Goal: Communication & Community: Answer question/provide support

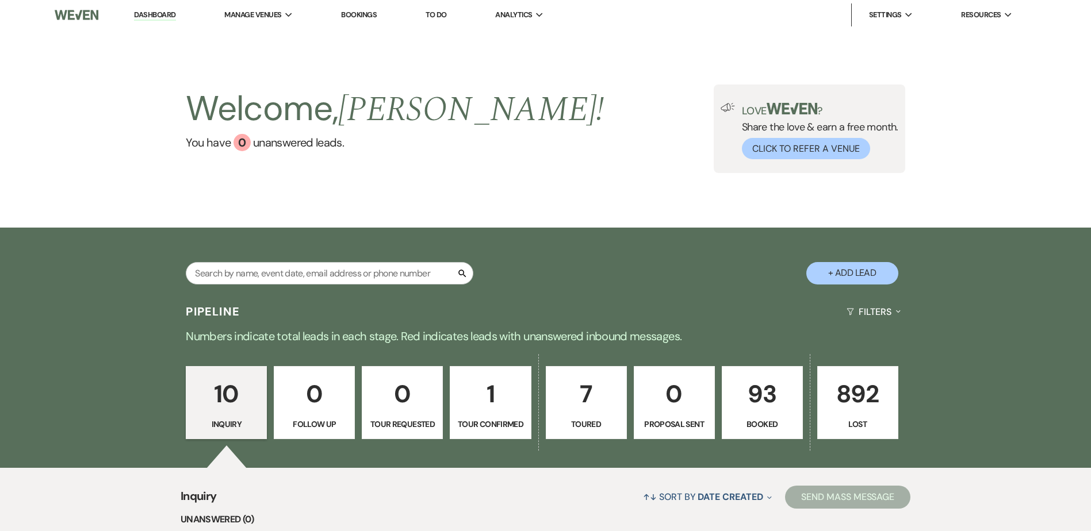
click at [779, 396] on p "93" at bounding box center [762, 394] width 66 height 39
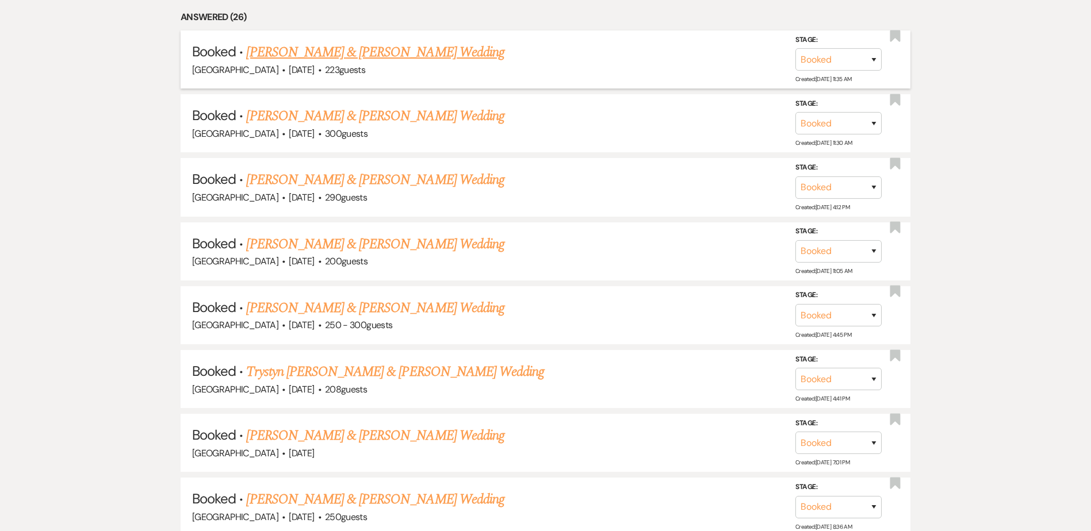
scroll to position [579, 0]
click at [367, 56] on link "[PERSON_NAME] & [PERSON_NAME] Wedding" at bounding box center [375, 51] width 258 height 21
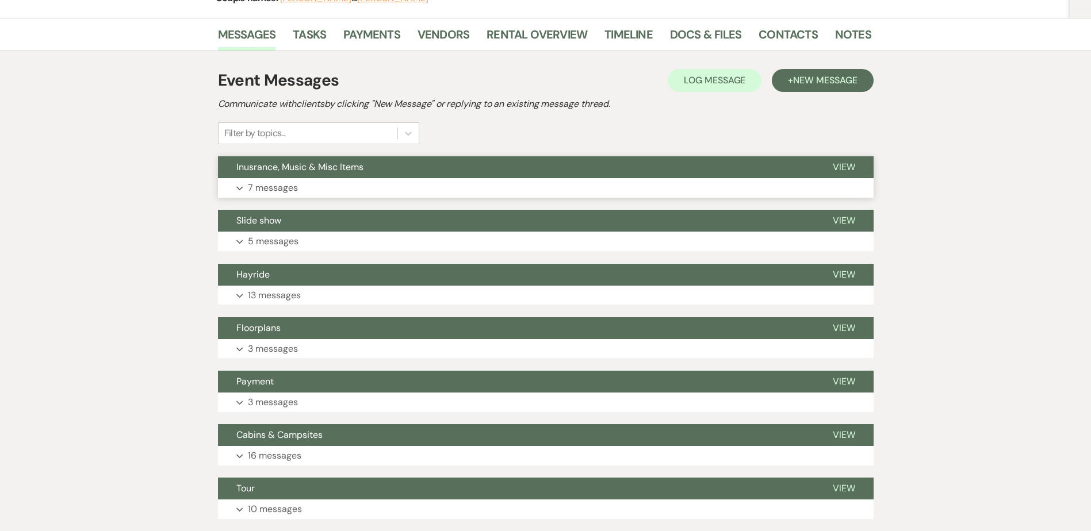
scroll to position [172, 0]
click at [279, 279] on button "Hayride" at bounding box center [516, 274] width 596 height 22
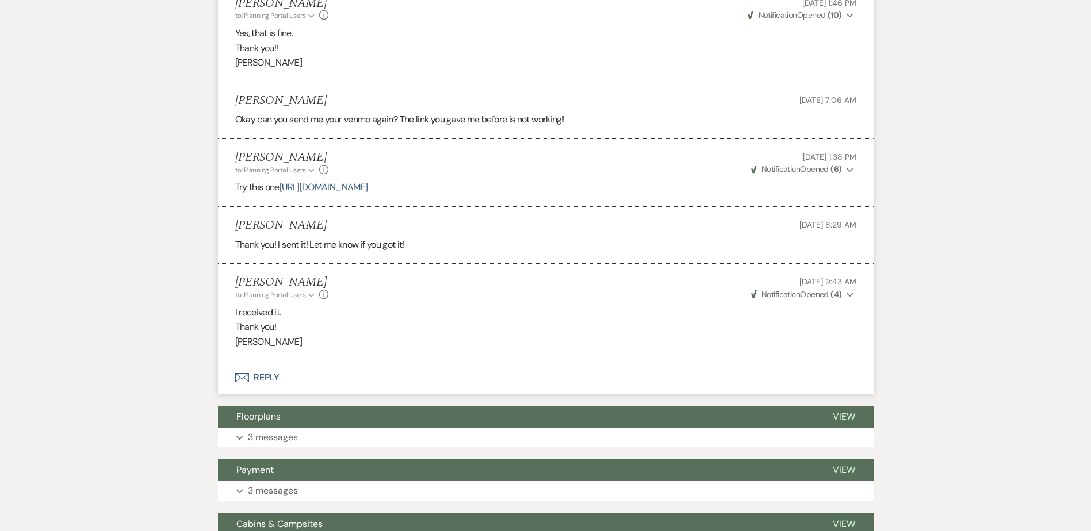
scroll to position [1214, 0]
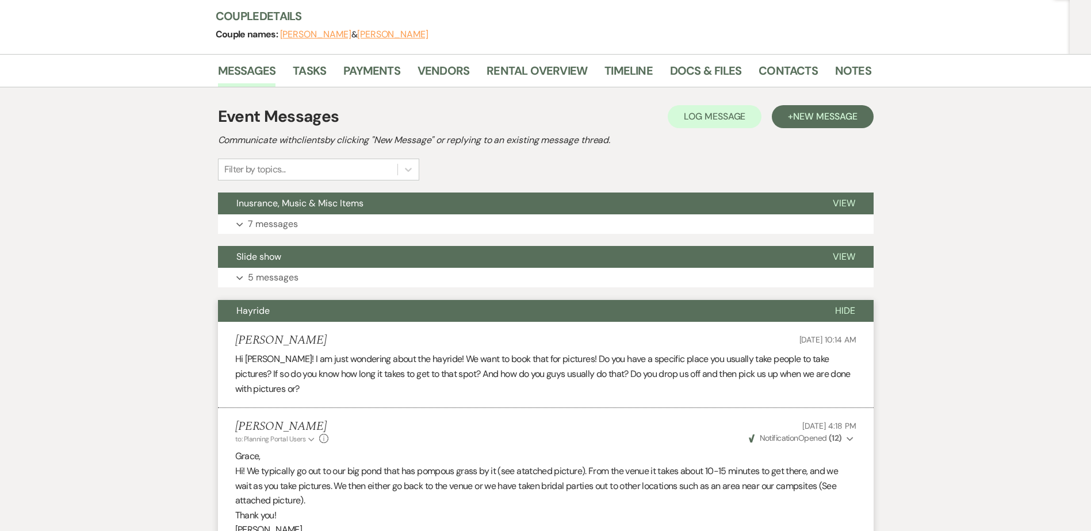
click at [302, 306] on button "Hayride" at bounding box center [517, 311] width 598 height 22
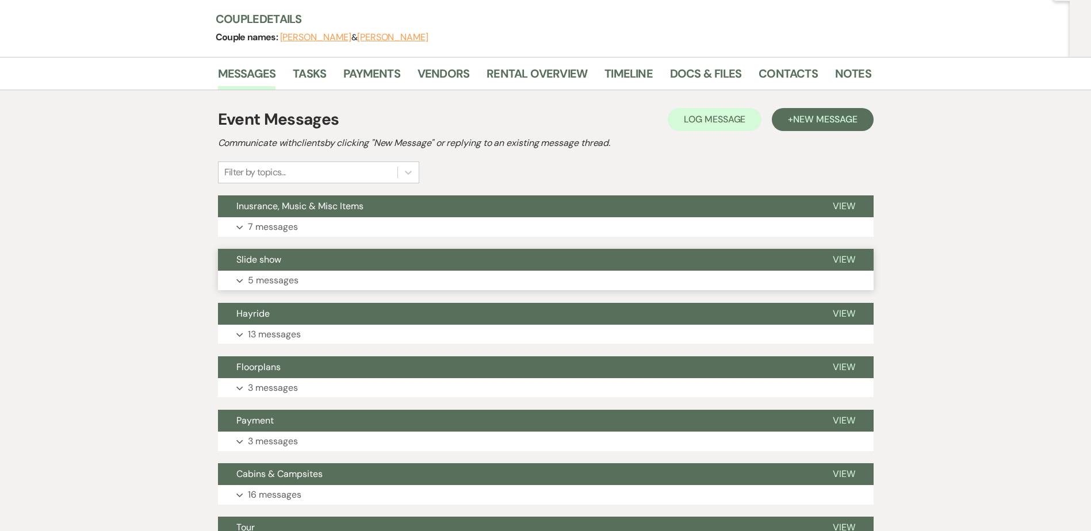
click at [297, 256] on button "Slide show" at bounding box center [516, 260] width 596 height 22
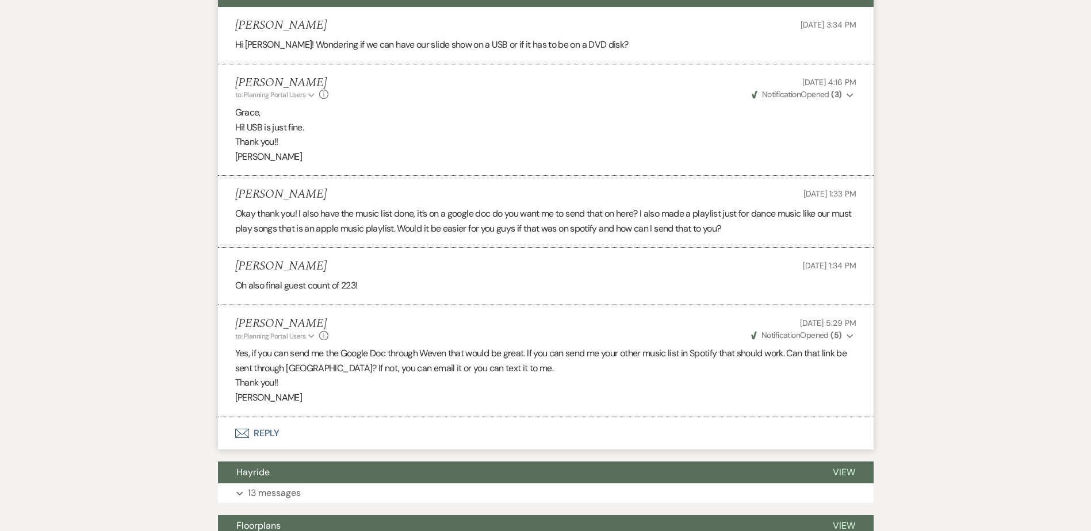
scroll to position [397, 0]
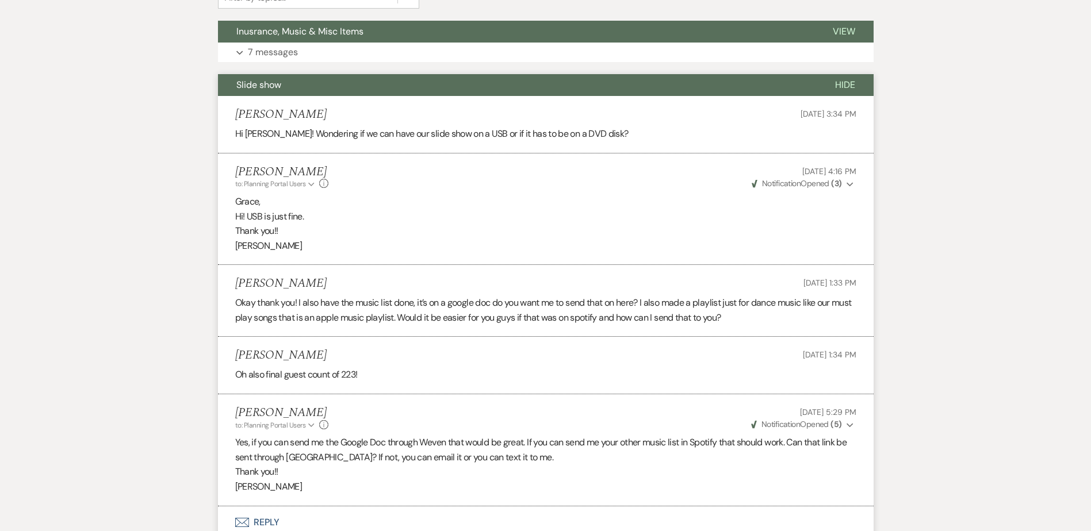
click at [265, 83] on span "Slide show" at bounding box center [258, 85] width 45 height 12
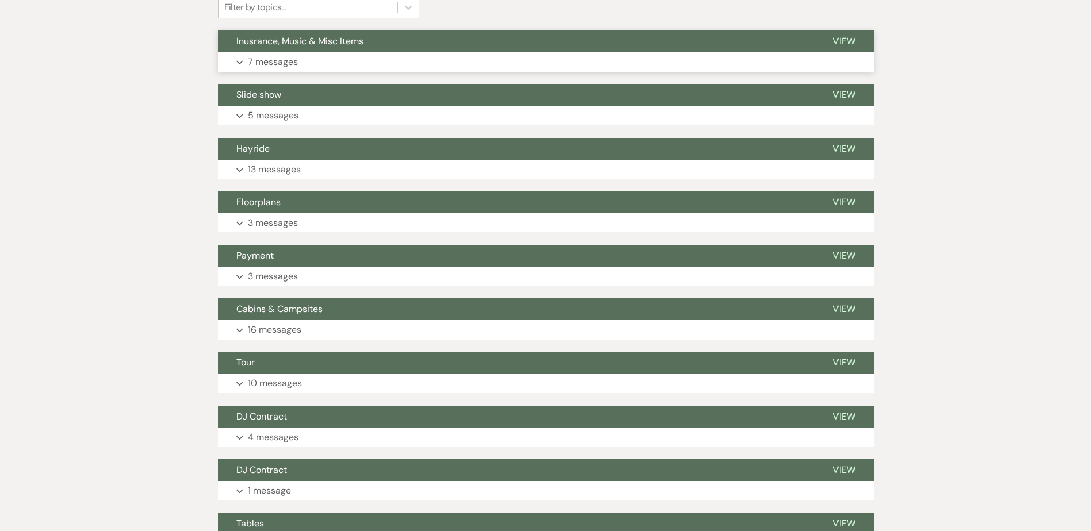
click at [304, 41] on span "Inusrance, Music & Misc Items" at bounding box center [299, 41] width 127 height 12
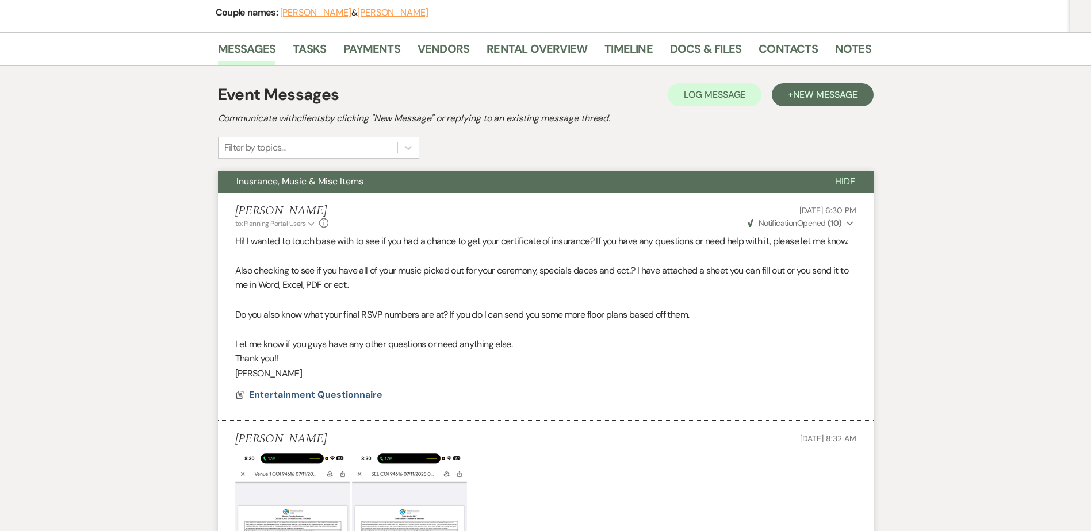
scroll to position [156, 0]
click at [402, 186] on button "Inusrance, Music & Misc Items" at bounding box center [517, 182] width 598 height 22
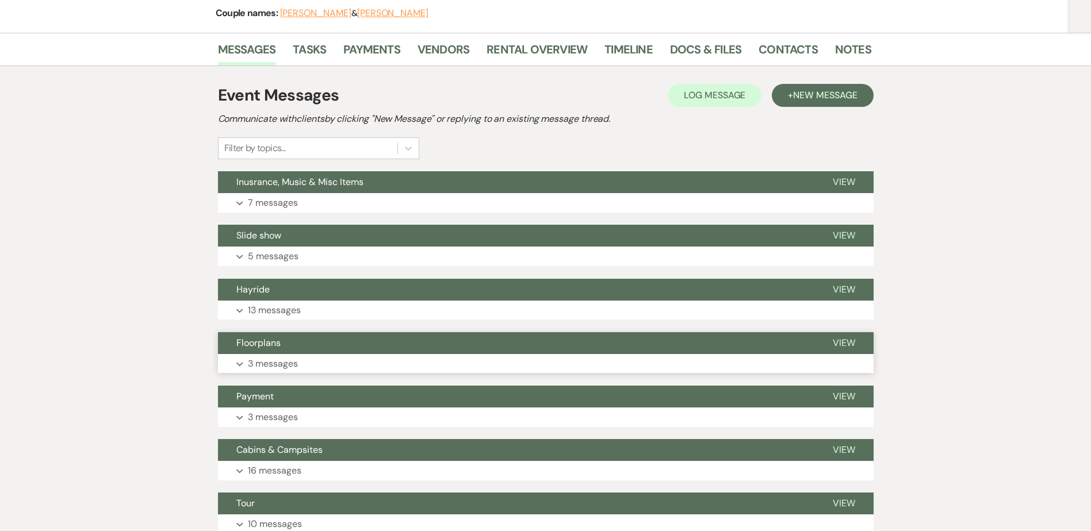
click at [262, 346] on span "Floorplans" at bounding box center [258, 343] width 44 height 12
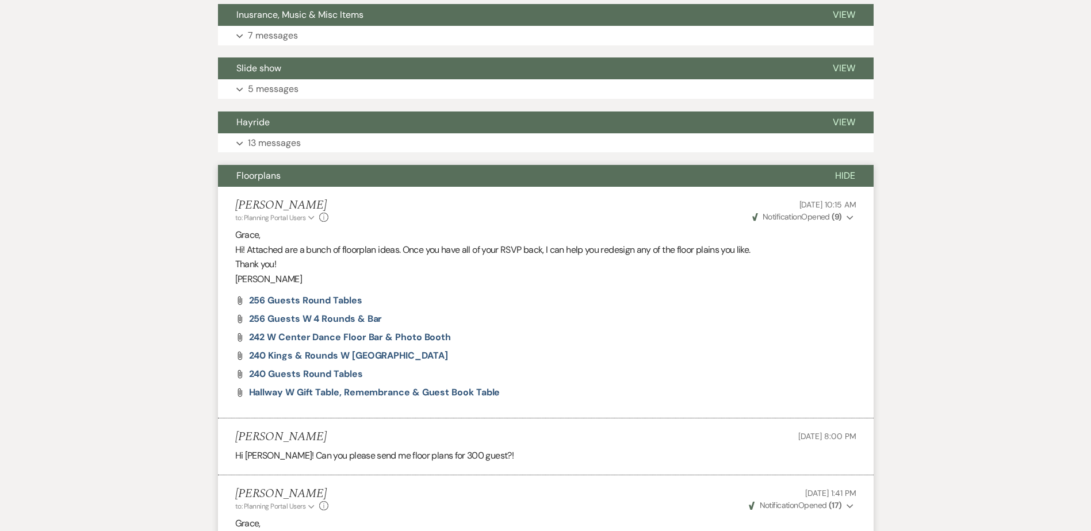
click at [275, 177] on span "Floorplans" at bounding box center [258, 176] width 44 height 12
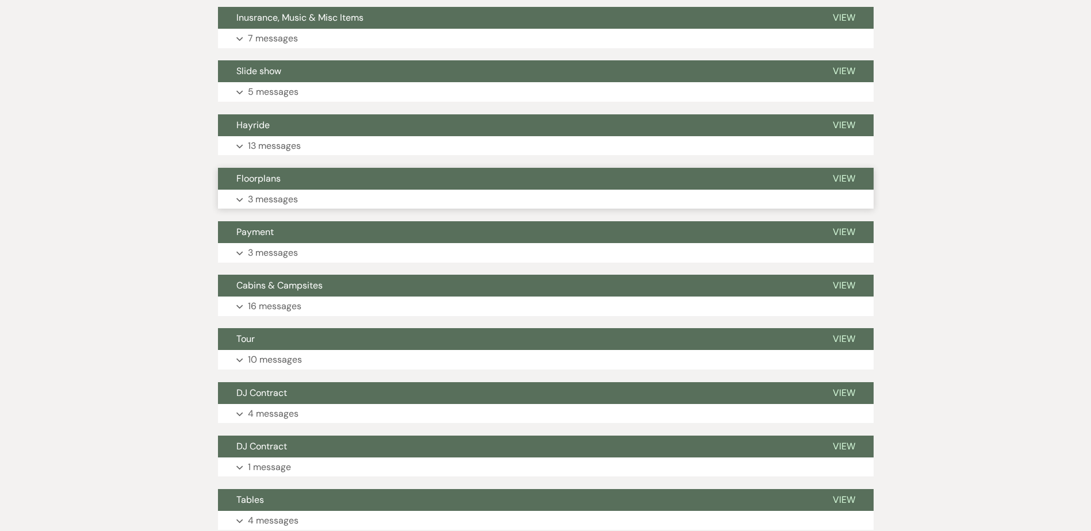
scroll to position [320, 0]
click at [291, 232] on button "Payment" at bounding box center [516, 233] width 596 height 22
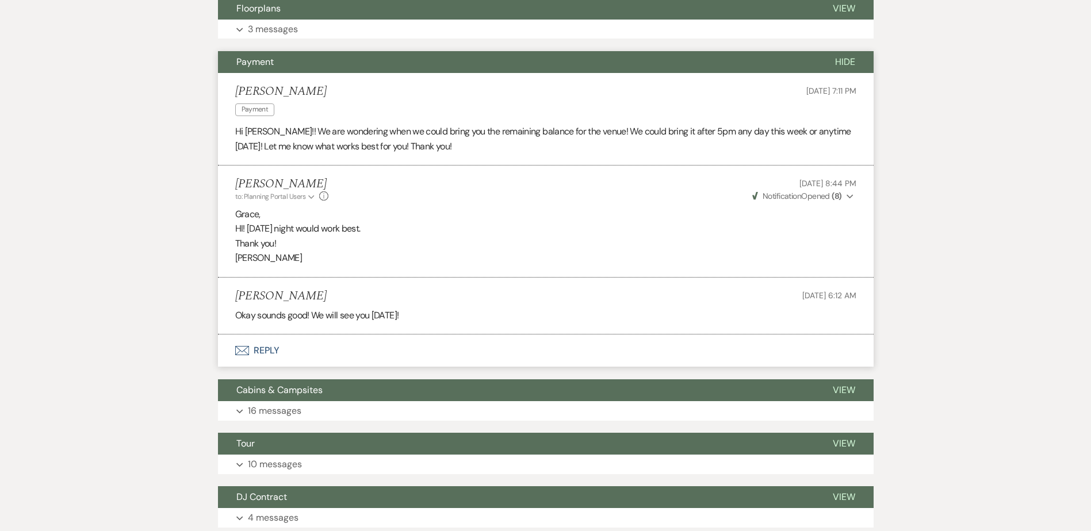
scroll to position [492, 0]
click at [354, 66] on button "Payment" at bounding box center [517, 62] width 598 height 22
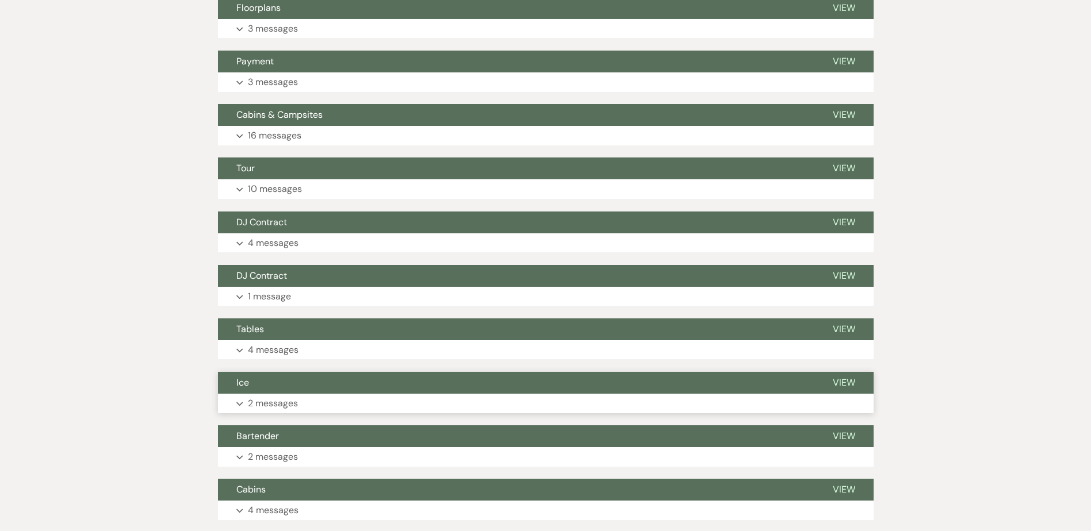
click at [334, 381] on button "Ice" at bounding box center [516, 383] width 596 height 22
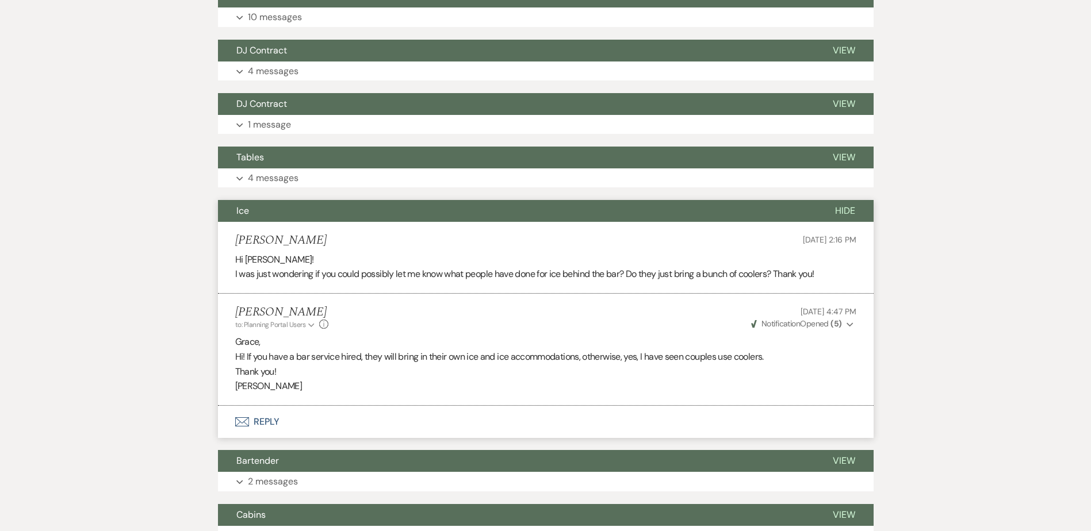
scroll to position [664, 0]
click at [319, 210] on button "Ice" at bounding box center [517, 210] width 598 height 22
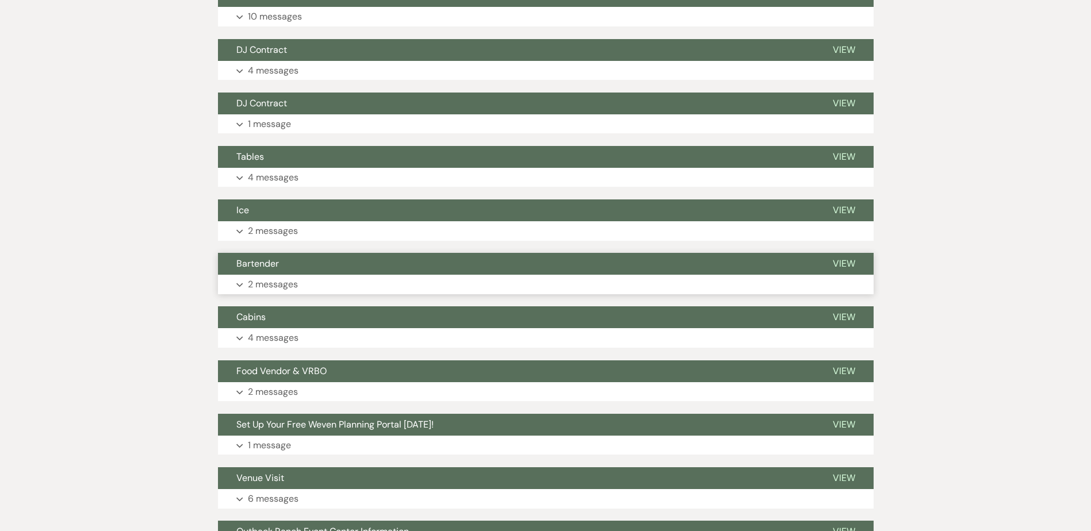
click at [318, 270] on button "Bartender" at bounding box center [516, 264] width 596 height 22
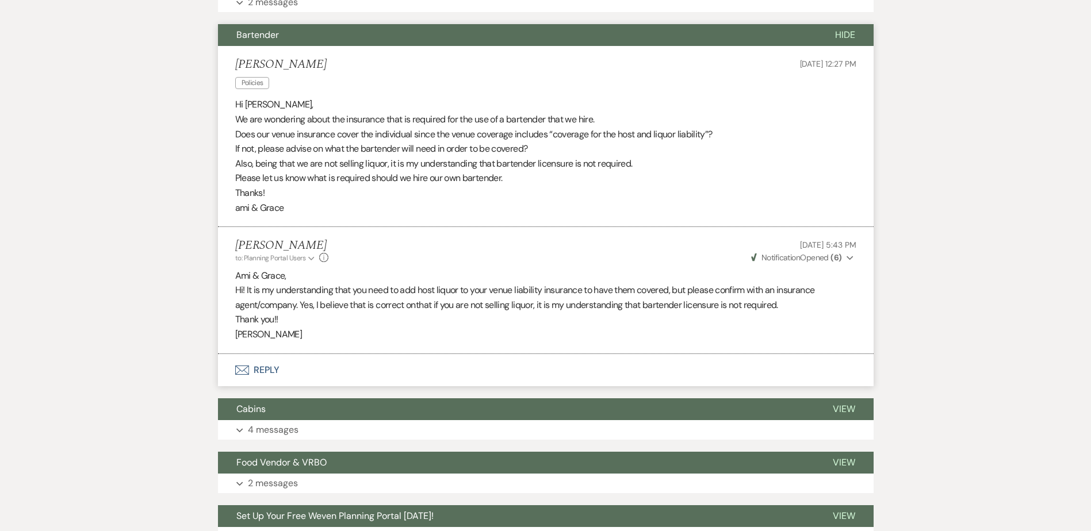
scroll to position [893, 0]
click at [294, 37] on button "Bartender" at bounding box center [517, 35] width 598 height 22
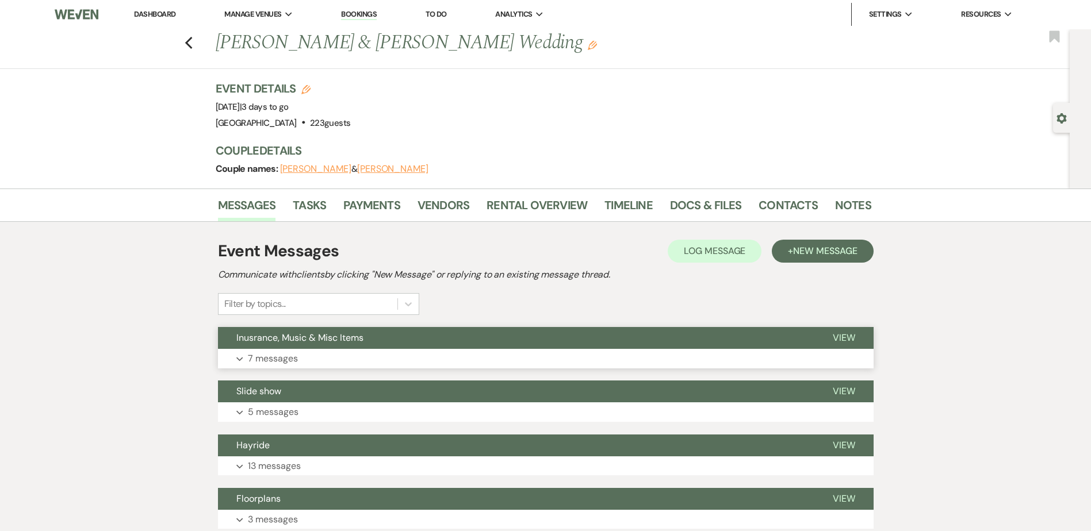
scroll to position [0, 0]
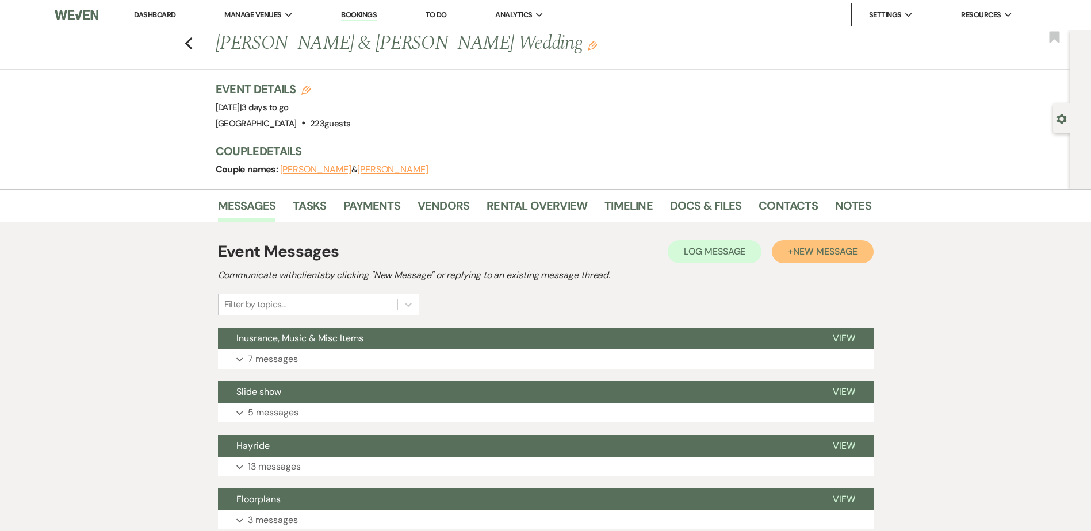
click at [832, 255] on span "New Message" at bounding box center [825, 251] width 64 height 12
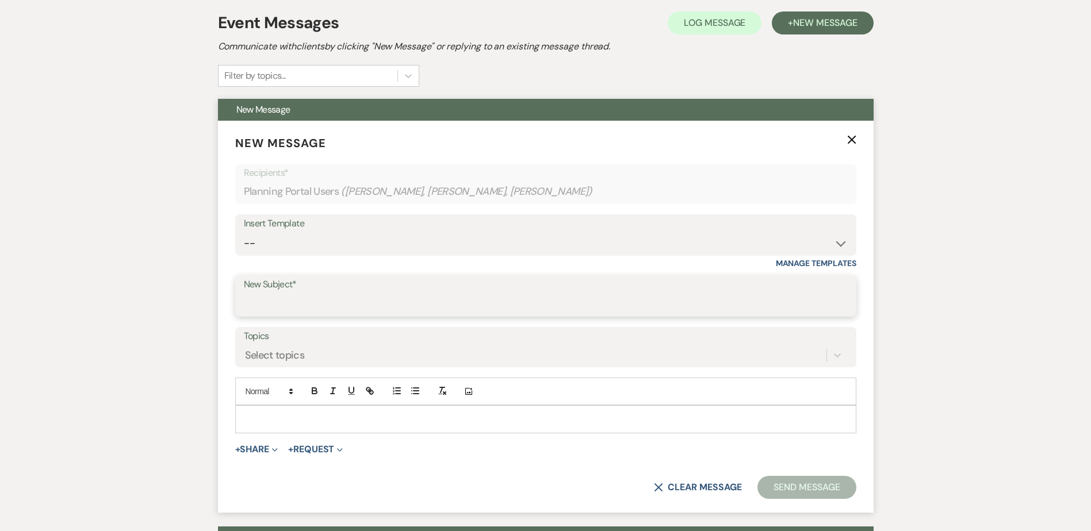
click at [306, 301] on input "New Subject*" at bounding box center [546, 304] width 604 height 22
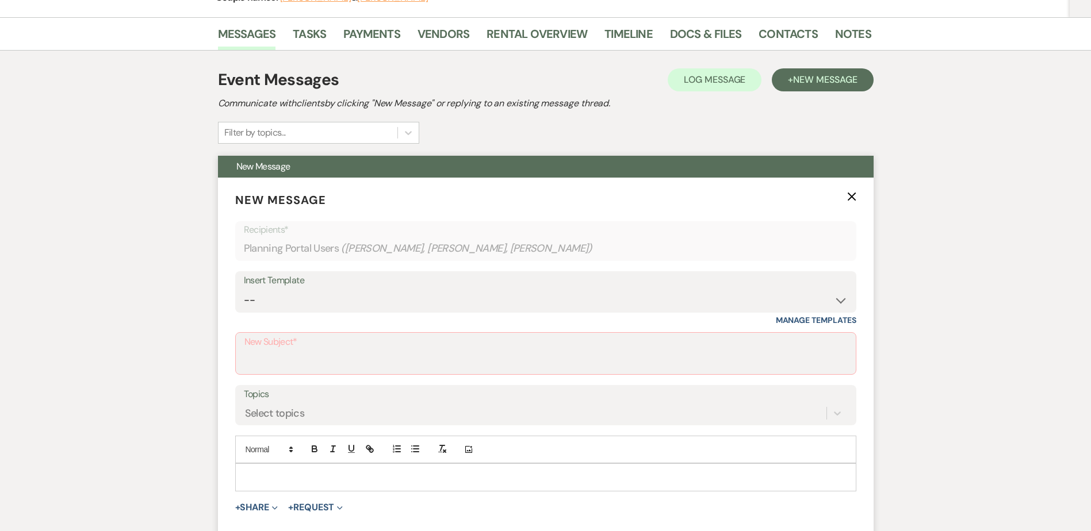
scroll to position [172, 0]
click at [367, 347] on label "New Subject*" at bounding box center [545, 341] width 602 height 17
click at [367, 350] on input "New Subject*" at bounding box center [545, 361] width 602 height 22
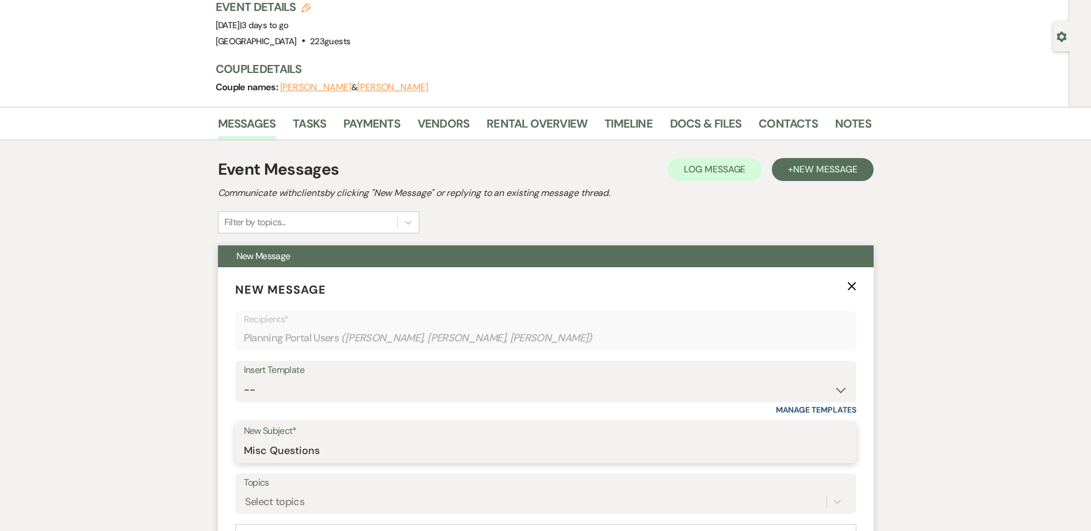
scroll to position [0, 0]
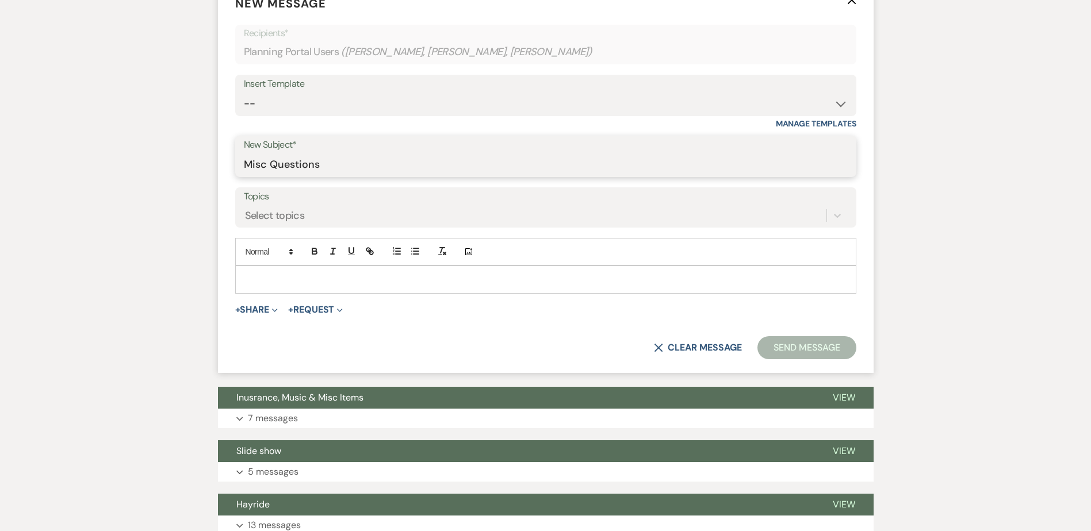
type input "Misc Questions"
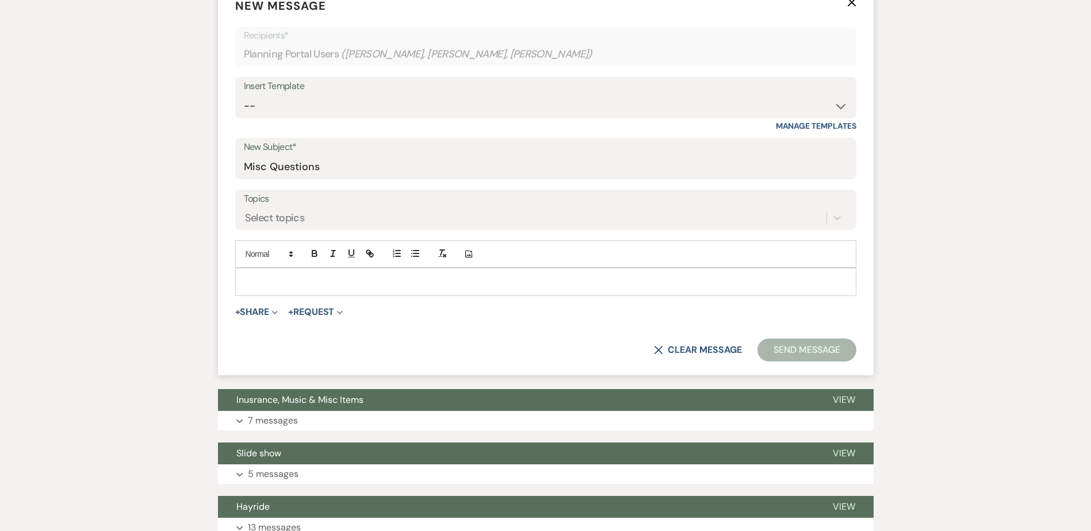
click at [275, 268] on div "Add Photo" at bounding box center [545, 267] width 621 height 55
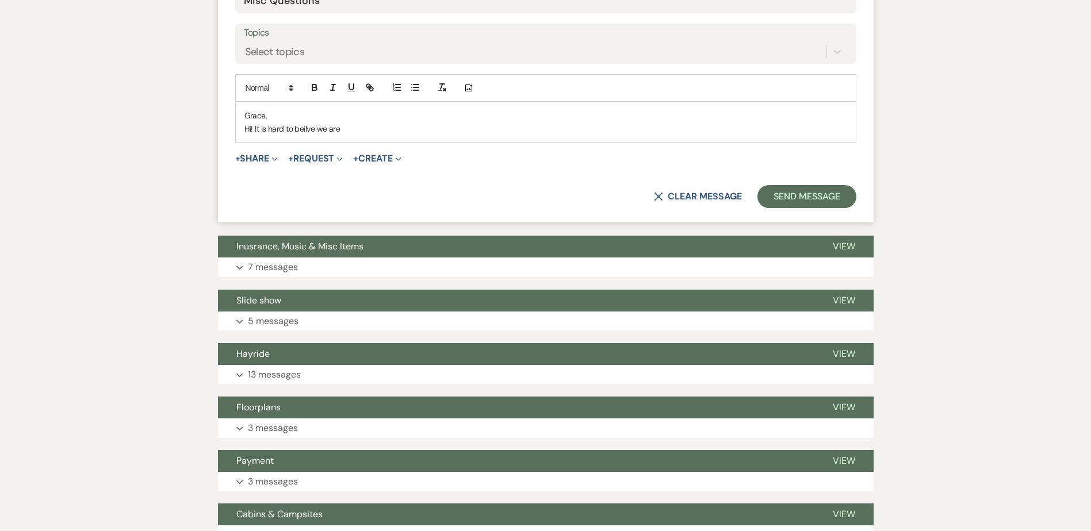
scroll to position [533, 0]
click at [504, 132] on p "Hi! It is hard to believe we are only 4 days away from your big day!!" at bounding box center [545, 128] width 602 height 13
